Goal: Task Accomplishment & Management: Manage account settings

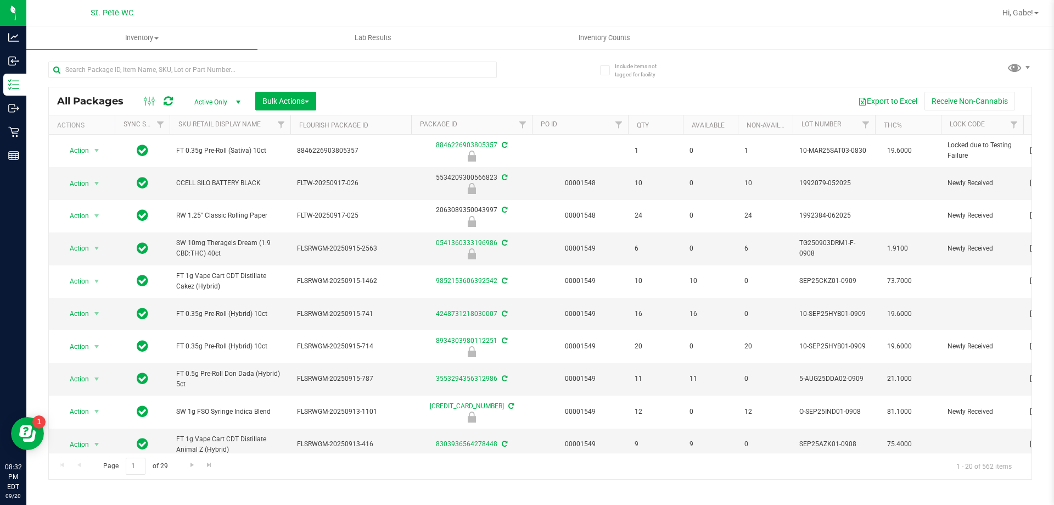
scroll to position [367, 0]
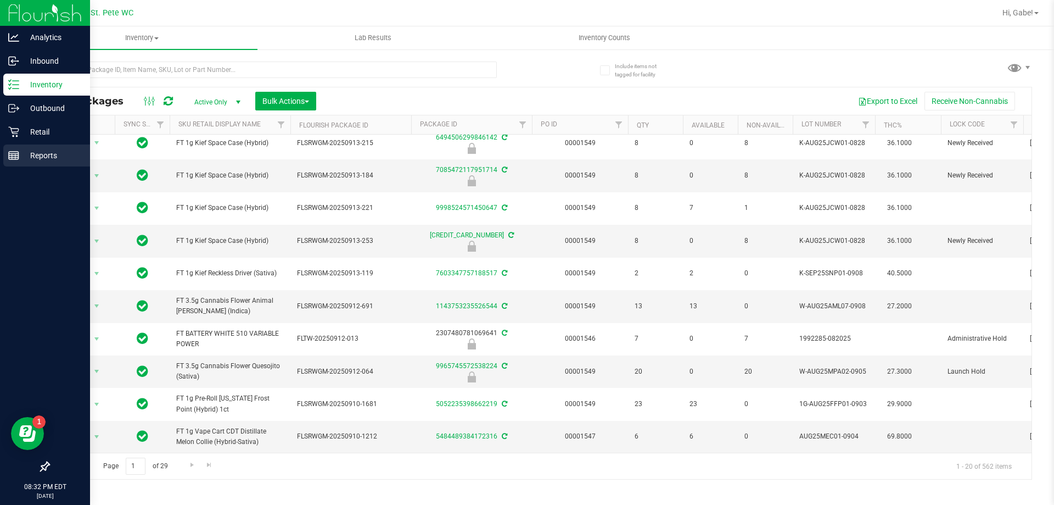
click at [13, 146] on div "Reports" at bounding box center [46, 155] width 87 height 22
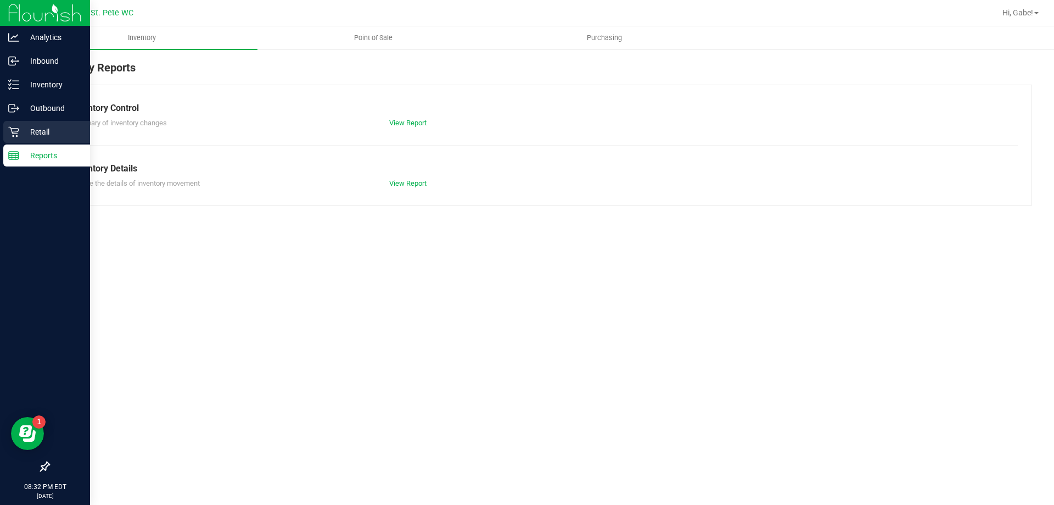
click at [21, 136] on p "Retail" at bounding box center [52, 131] width 66 height 13
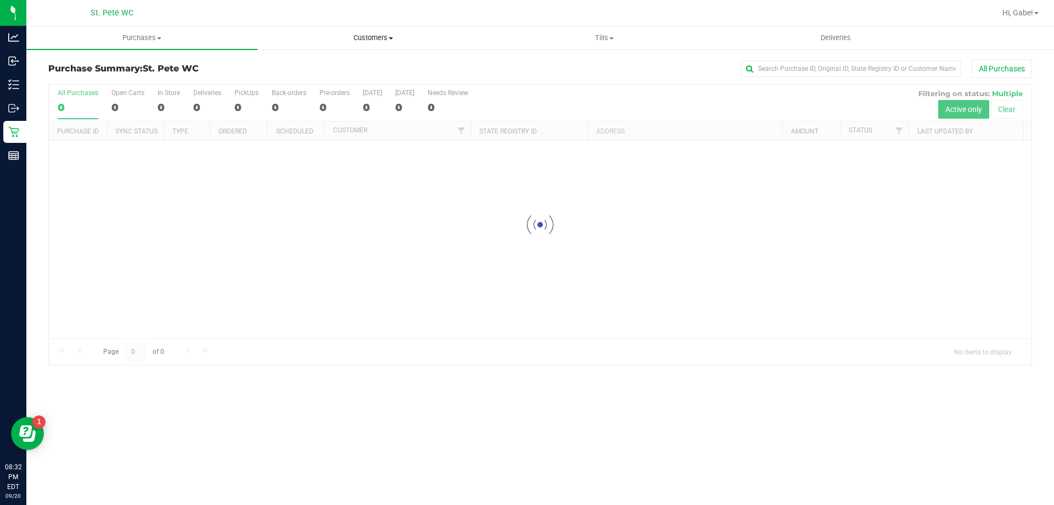
click at [372, 36] on span "Customers" at bounding box center [373, 38] width 230 height 10
click at [477, 17] on div at bounding box center [596, 12] width 799 height 21
click at [601, 30] on uib-tab-heading "Tills Manage tills Reconcile e-payments" at bounding box center [604, 38] width 230 height 22
click at [567, 65] on li "Manage tills" at bounding box center [604, 66] width 231 height 13
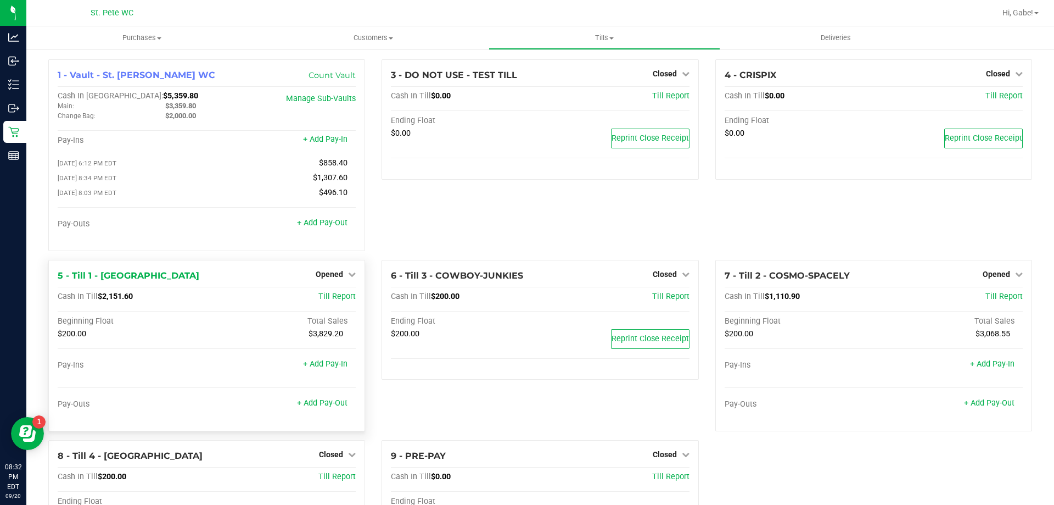
click at [342, 270] on div "Opened" at bounding box center [336, 273] width 40 height 13
click at [344, 276] on link "Opened" at bounding box center [336, 274] width 40 height 9
click at [345, 295] on div "Close Till" at bounding box center [330, 297] width 81 height 14
click at [340, 298] on link "Close Till" at bounding box center [331, 296] width 30 height 9
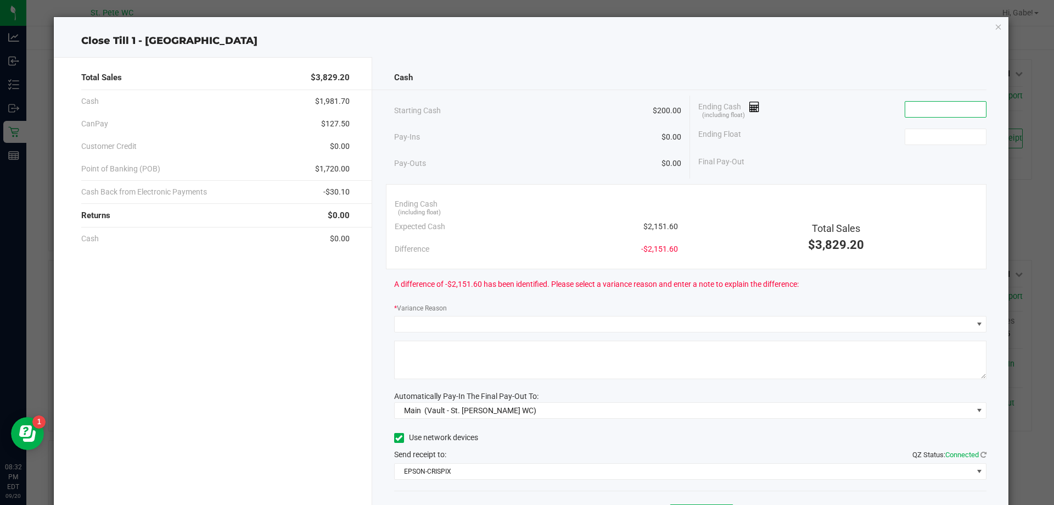
click at [923, 107] on input at bounding box center [946, 109] width 81 height 15
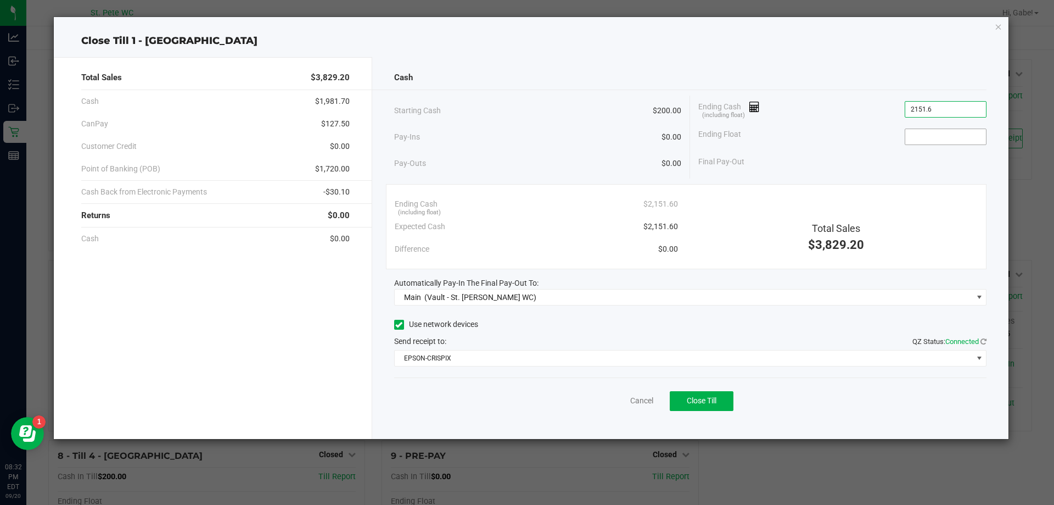
type input "$2,151.60"
click at [969, 141] on input at bounding box center [946, 136] width 81 height 15
type input "$200.00"
click at [886, 176] on div "Starting Cash $200.00 Pay-Ins $0.00 Pay-Outs $0.00 Ending Cash (including float…" at bounding box center [690, 137] width 593 height 83
click at [705, 403] on span "Close Till" at bounding box center [702, 400] width 30 height 9
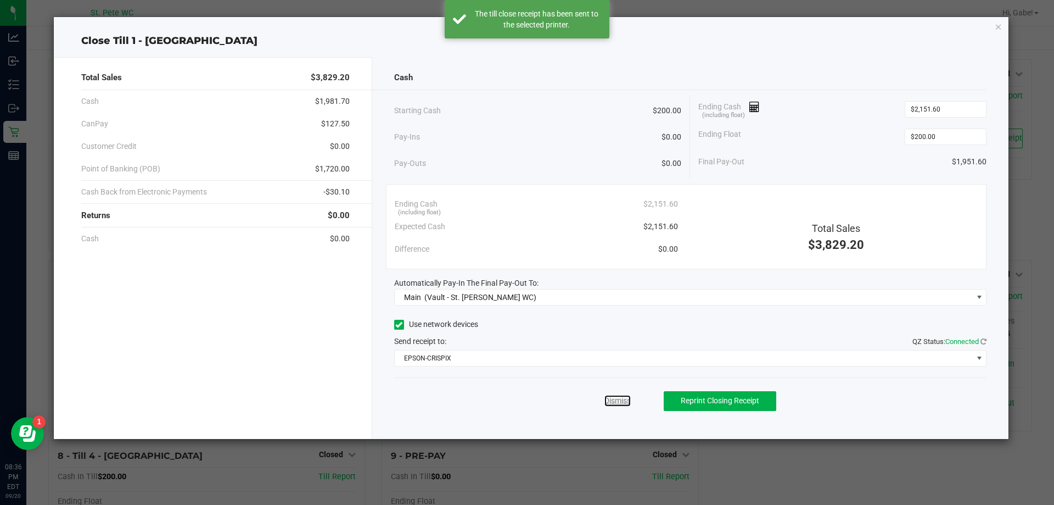
click at [612, 399] on link "Dismiss" at bounding box center [618, 401] width 26 height 12
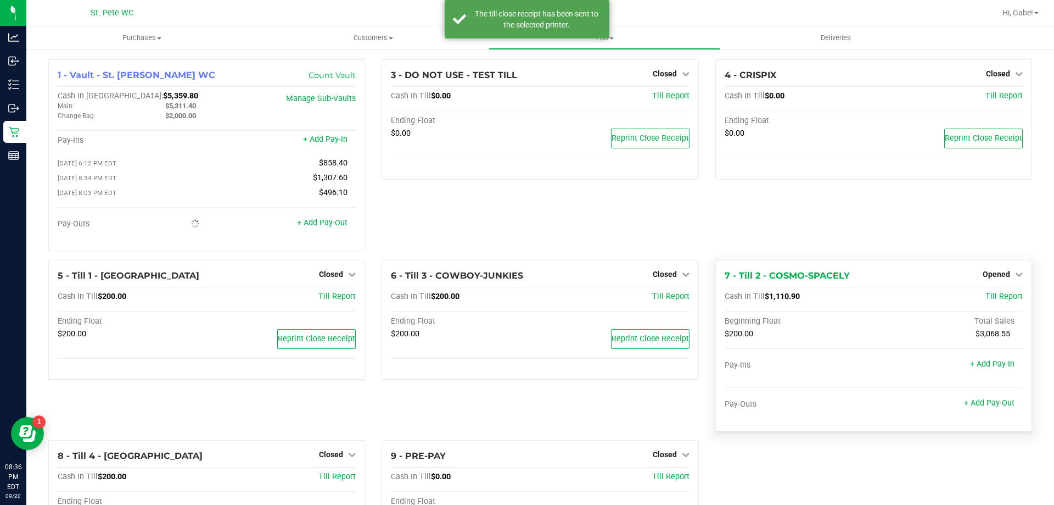
drag, startPoint x: 1002, startPoint y: 266, endPoint x: 1002, endPoint y: 272, distance: 6.1
click at [1003, 270] on div "7 - Till 2 - COSMO-SPACELY Opened Close Till Cash In Till $1,110.90 Till Report…" at bounding box center [874, 345] width 317 height 171
click at [1001, 275] on span "Opened" at bounding box center [996, 274] width 27 height 9
click at [983, 297] on link "Close Till" at bounding box center [998, 296] width 30 height 9
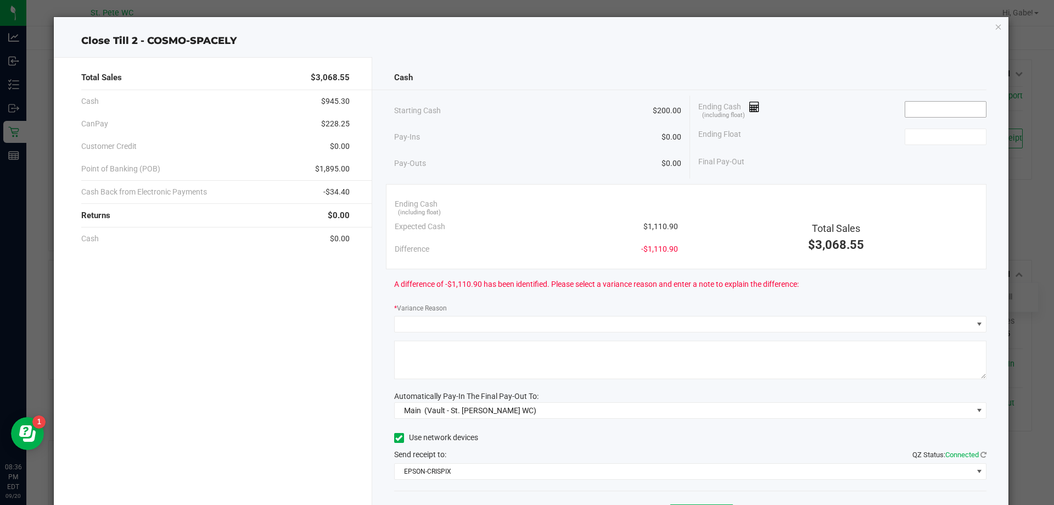
click at [921, 107] on input at bounding box center [946, 109] width 81 height 15
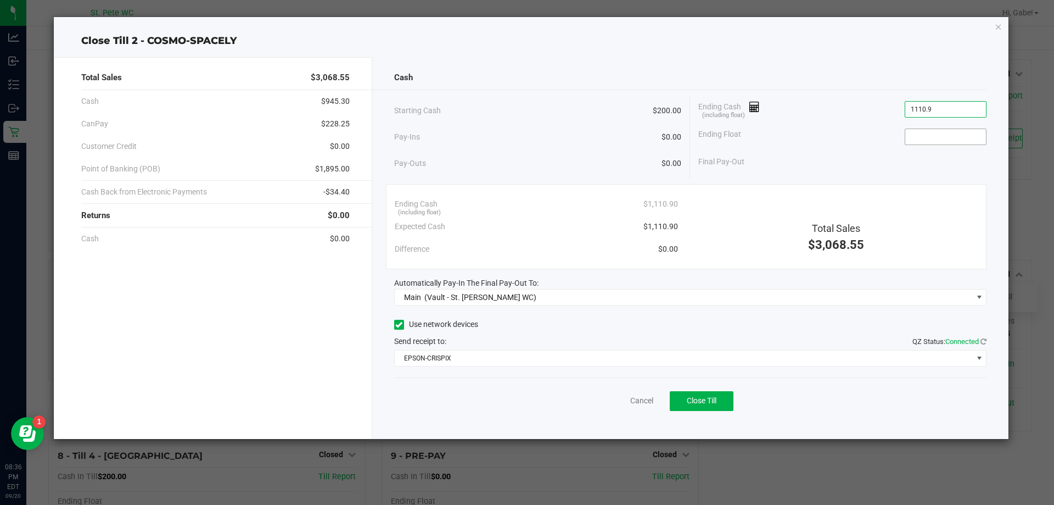
type input "$1,110.90"
click at [930, 132] on input at bounding box center [946, 136] width 81 height 15
type input "$200.00"
drag, startPoint x: 856, startPoint y: 134, endPoint x: 856, endPoint y: 127, distance: 7.1
click at [856, 133] on div "Ending Float $200.00" at bounding box center [842, 136] width 288 height 27
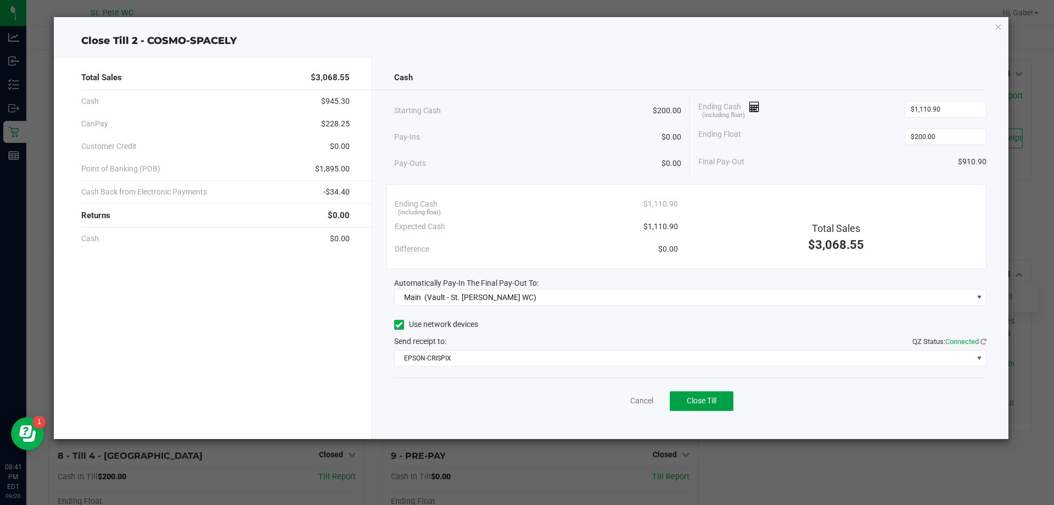
click at [700, 392] on button "Close Till" at bounding box center [702, 401] width 64 height 20
click at [623, 396] on link "Dismiss" at bounding box center [618, 401] width 26 height 12
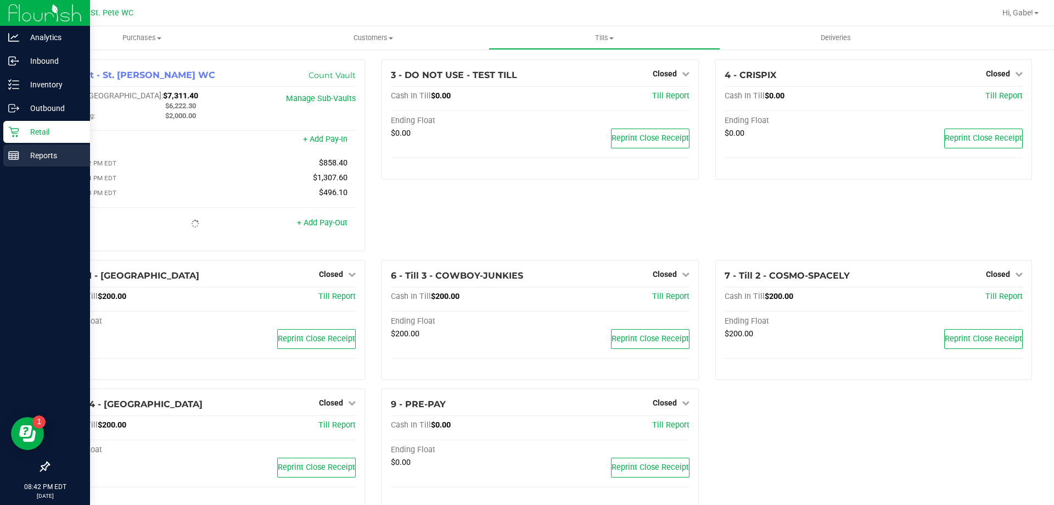
click at [22, 154] on p "Reports" at bounding box center [52, 155] width 66 height 13
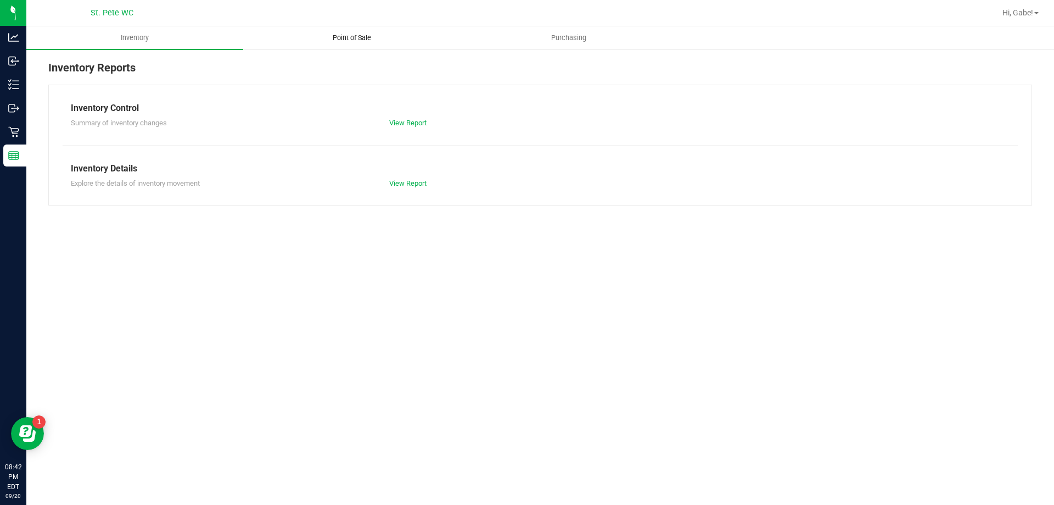
click at [359, 36] on span "Point of Sale" at bounding box center [352, 38] width 68 height 10
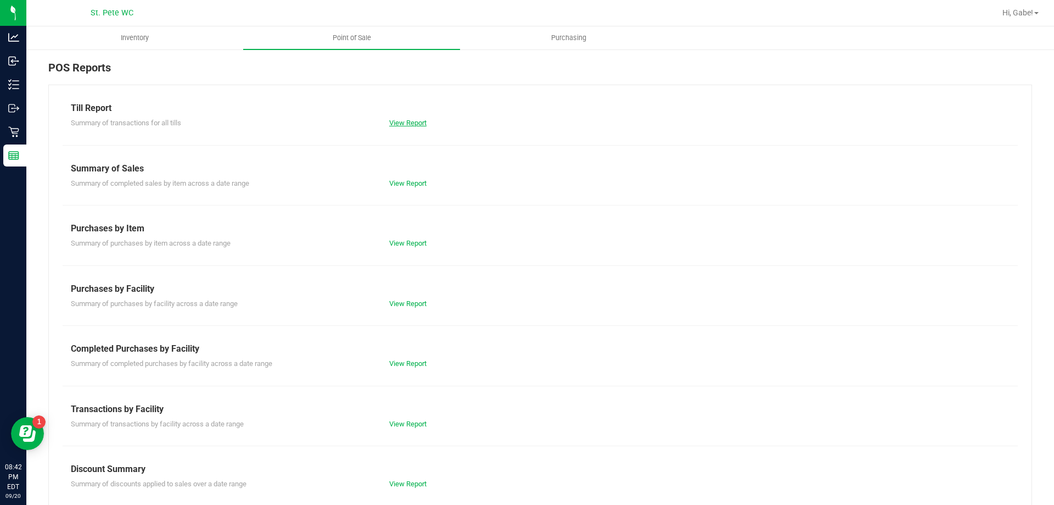
click at [402, 123] on link "View Report" at bounding box center [407, 123] width 37 height 8
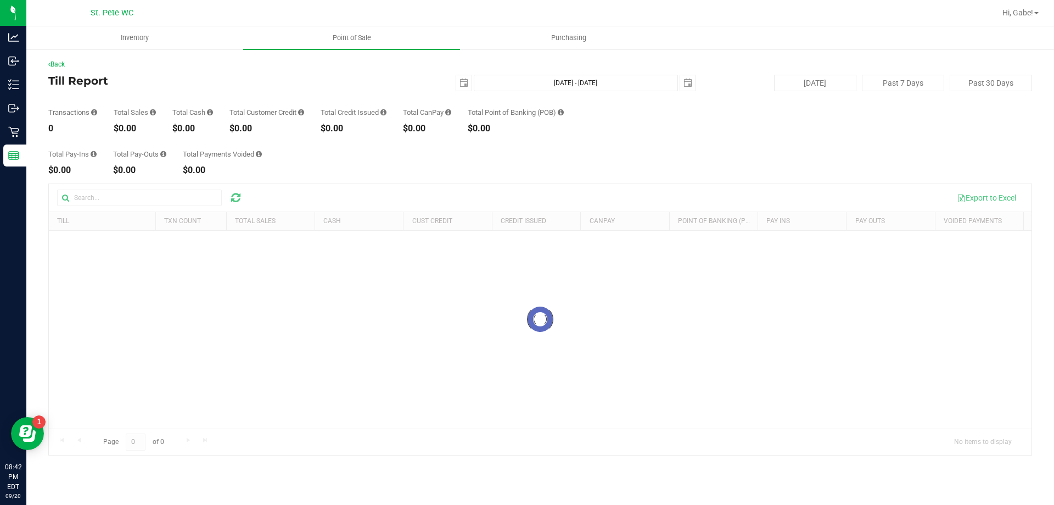
drag, startPoint x: 211, startPoint y: 129, endPoint x: 195, endPoint y: 129, distance: 15.9
click at [195, 129] on div "$0.00" at bounding box center [192, 128] width 41 height 9
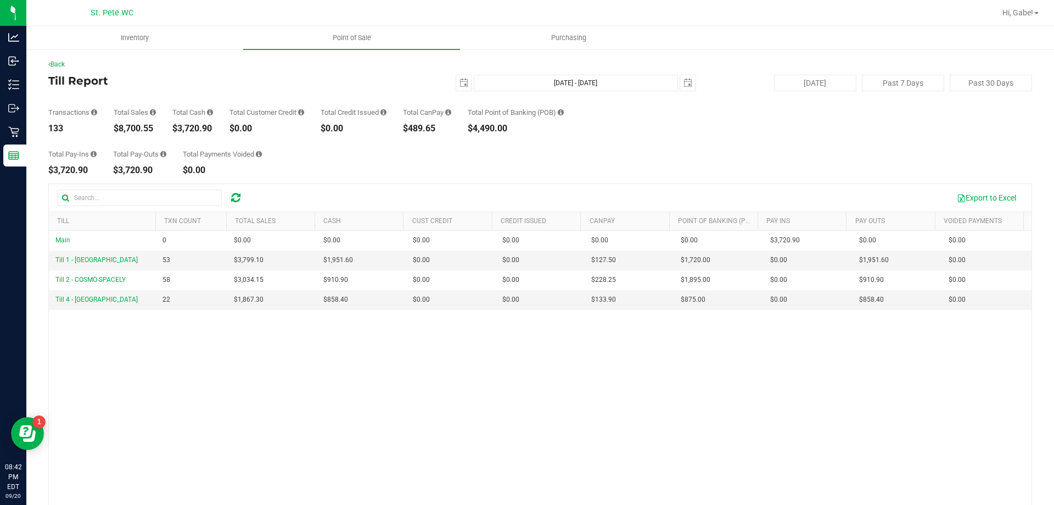
drag, startPoint x: 215, startPoint y: 128, endPoint x: 180, endPoint y: 133, distance: 35.4
click at [180, 133] on div "$3,720.90" at bounding box center [192, 128] width 41 height 9
click at [719, 159] on div "Total Pay-Ins $3,720.90 Total Pay-Outs $3,720.90 Total Payments Voided $0.00" at bounding box center [540, 154] width 984 height 42
click at [973, 193] on button "Export to Excel" at bounding box center [987, 197] width 74 height 19
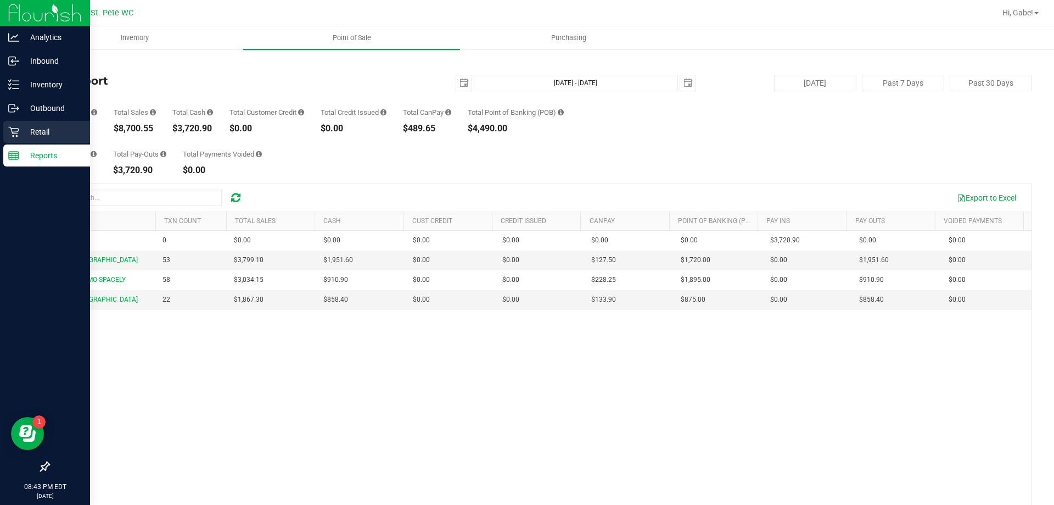
click at [12, 142] on div "Retail" at bounding box center [46, 132] width 87 height 22
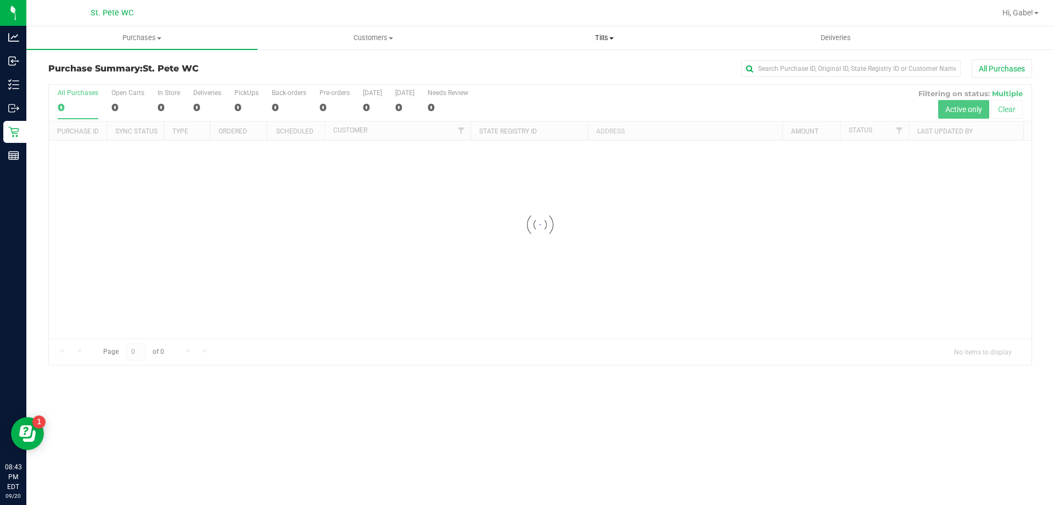
click at [585, 39] on span "Tills" at bounding box center [604, 38] width 230 height 10
click at [577, 77] on span "Reconcile e-payments" at bounding box center [543, 79] width 109 height 9
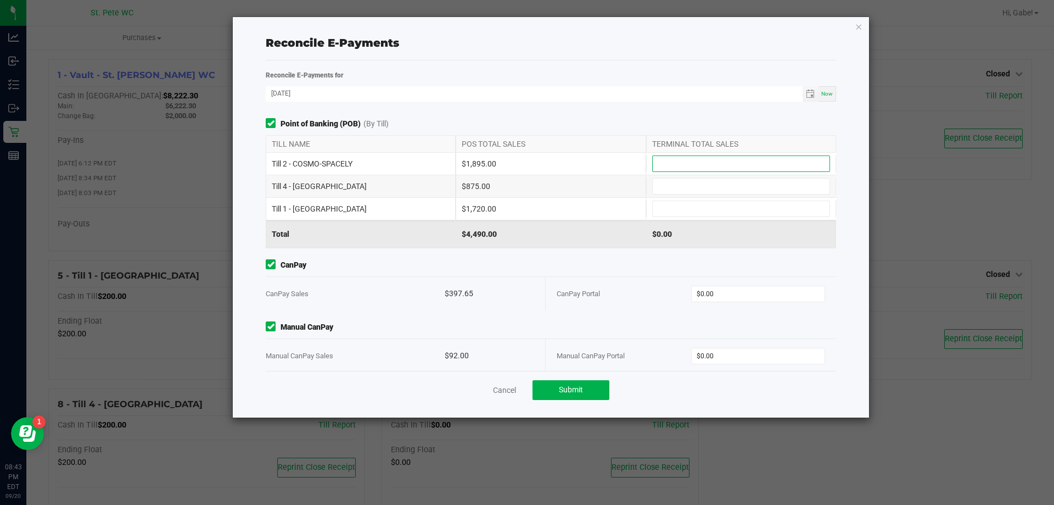
click at [675, 166] on input at bounding box center [741, 163] width 177 height 15
click at [679, 166] on input at bounding box center [741, 163] width 177 height 15
type input "$1,895.00"
click at [706, 206] on input at bounding box center [741, 208] width 177 height 15
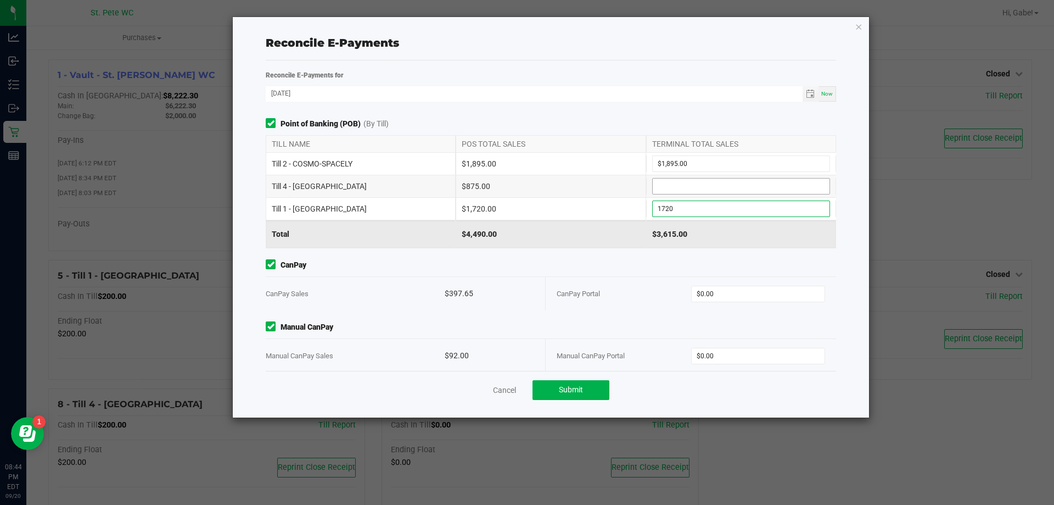
type input "$1,720.00"
click at [713, 185] on input at bounding box center [741, 185] width 177 height 15
type input "$875.00"
click at [730, 297] on input "0" at bounding box center [758, 293] width 133 height 15
type input "$397.65"
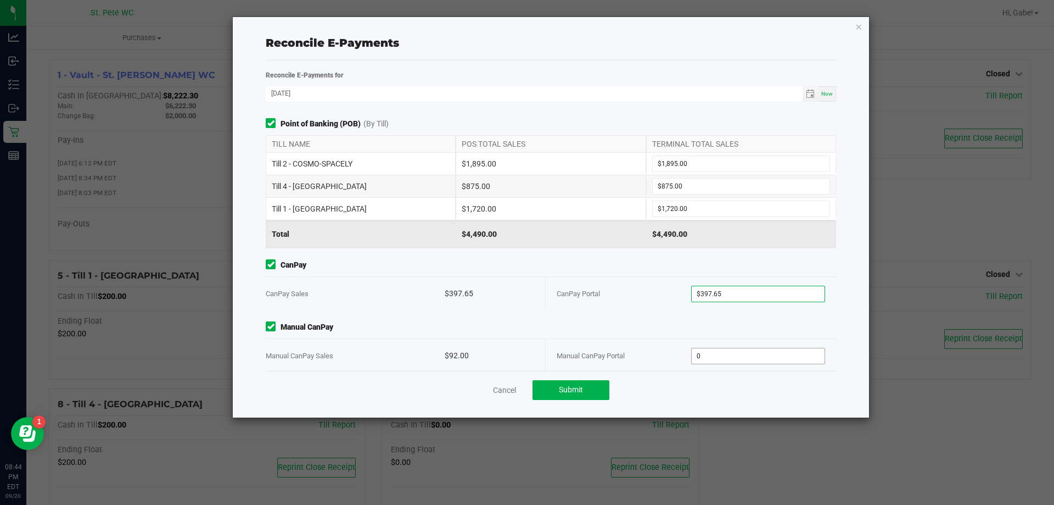
click at [746, 356] on input "0" at bounding box center [758, 355] width 133 height 15
type input "$92.00"
click at [624, 271] on div "CanPay CanPay Sales $397.65 CanPay Portal $397.65" at bounding box center [551, 284] width 587 height 51
click at [598, 390] on button "Submit" at bounding box center [571, 390] width 77 height 20
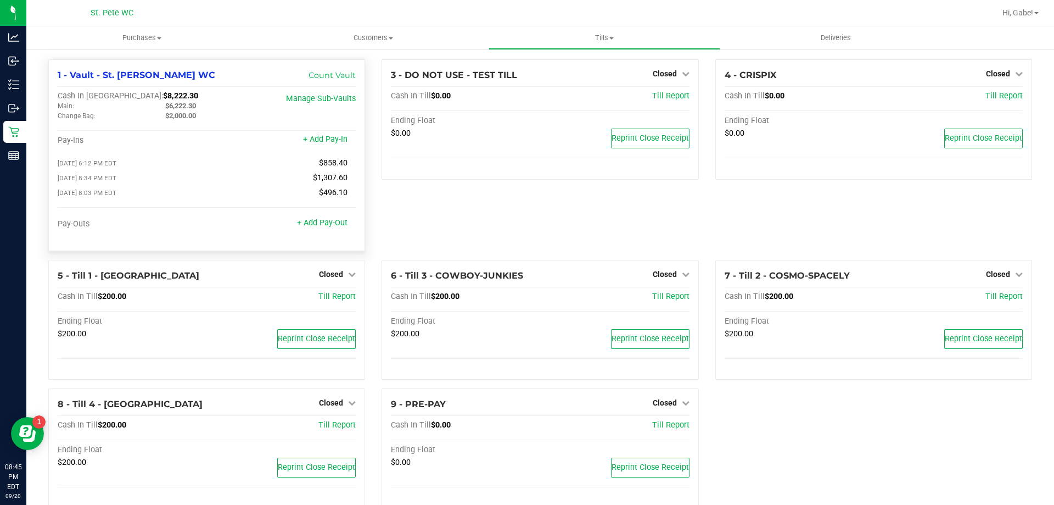
drag, startPoint x: 161, startPoint y: 95, endPoint x: 108, endPoint y: 97, distance: 53.9
click at [111, 93] on div "Cash In Vault: $8,222.30" at bounding box center [157, 96] width 199 height 10
click at [416, 216] on div "3 - DO NOT USE - TEST TILL Closed Open Till Cash In Till $0.00 Till Report Endi…" at bounding box center [539, 159] width 333 height 200
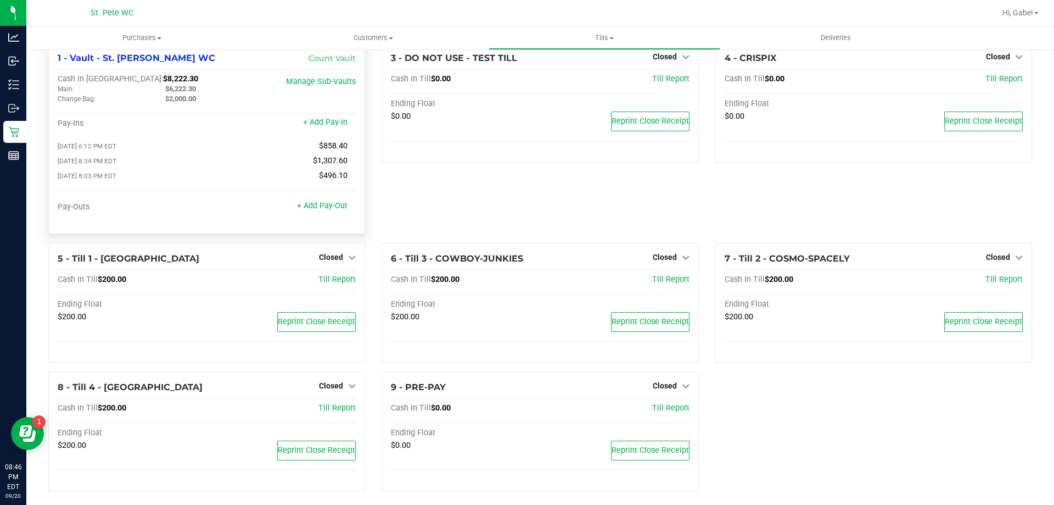
scroll to position [26, 0]
